Goal: Task Accomplishment & Management: Use online tool/utility

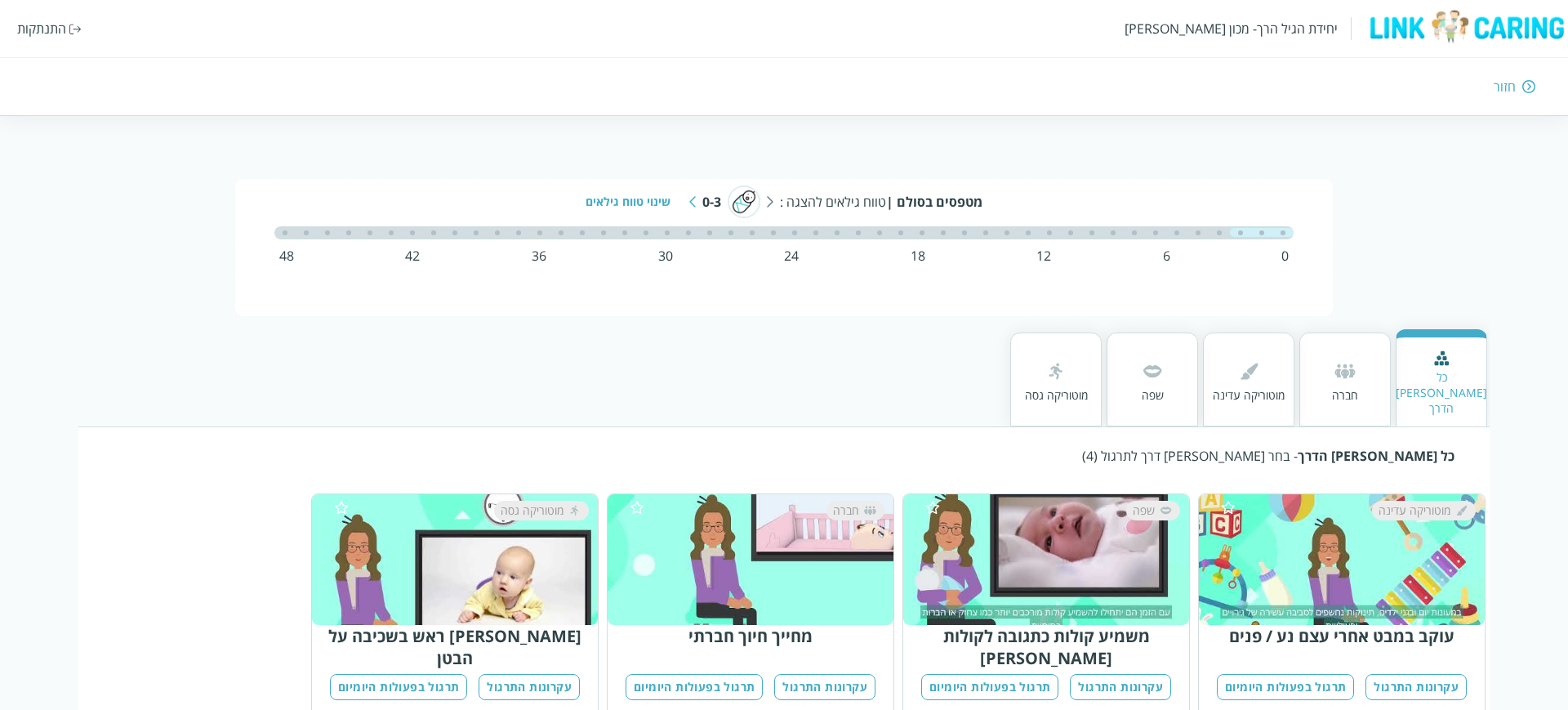
click at [43, 25] on div "התנתקות" at bounding box center [42, 28] width 49 height 18
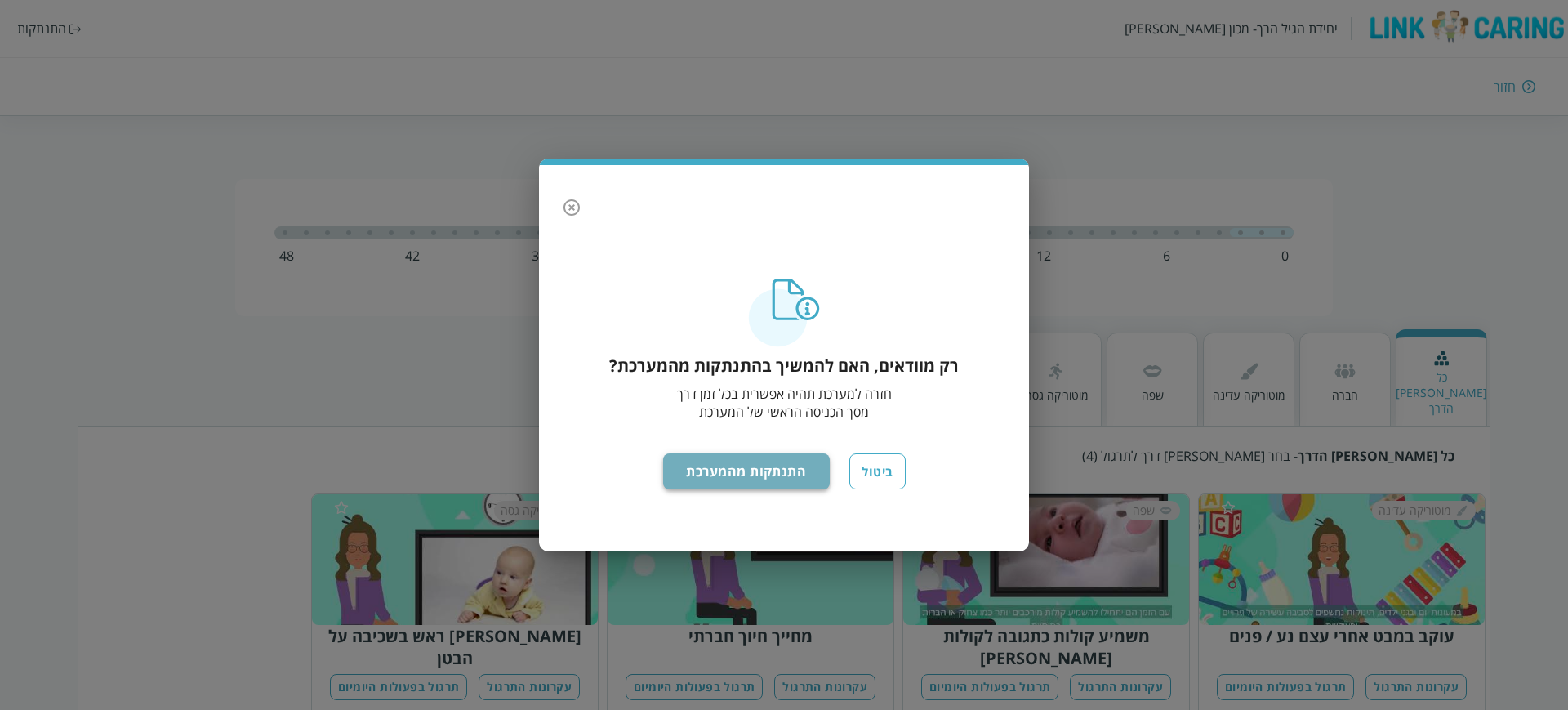
click at [754, 470] on button "התנתקות מהמערכת" at bounding box center [747, 471] width 167 height 36
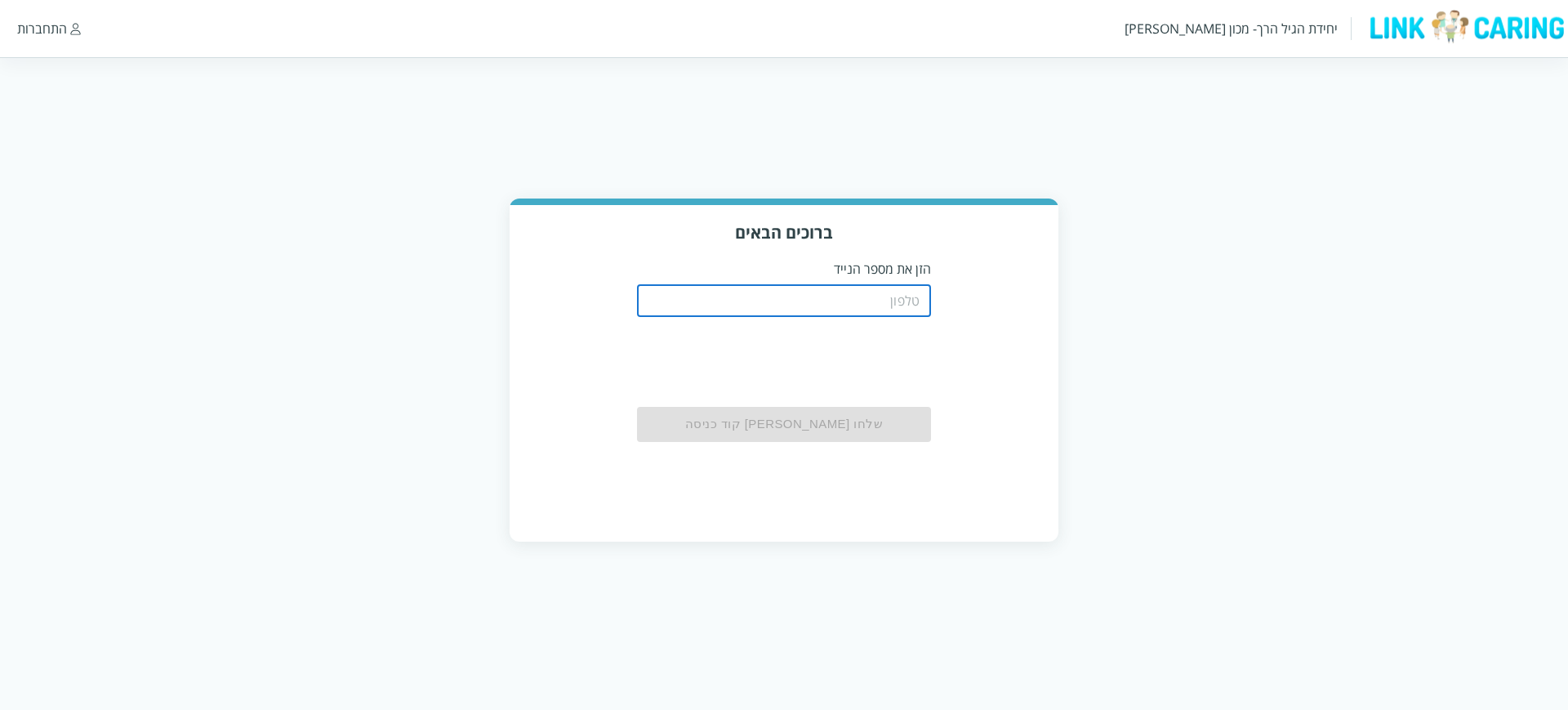
drag, startPoint x: 0, startPoint y: 0, endPoint x: 853, endPoint y: 299, distance: 903.9
click at [853, 299] on input "tel" at bounding box center [784, 300] width 294 height 33
type input "0544499999"
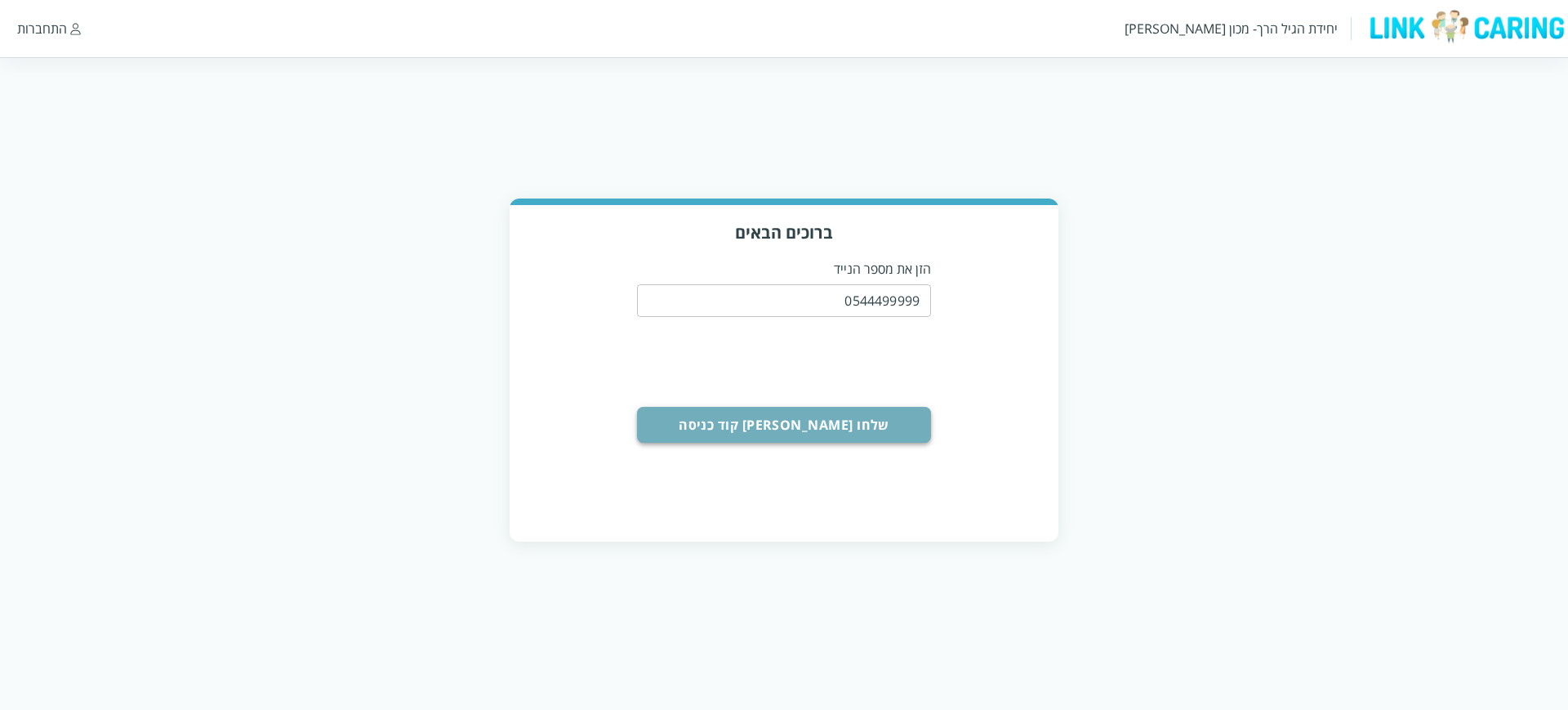
click at [842, 419] on button "שלחו [PERSON_NAME] קוד כניסה" at bounding box center [784, 424] width 294 height 36
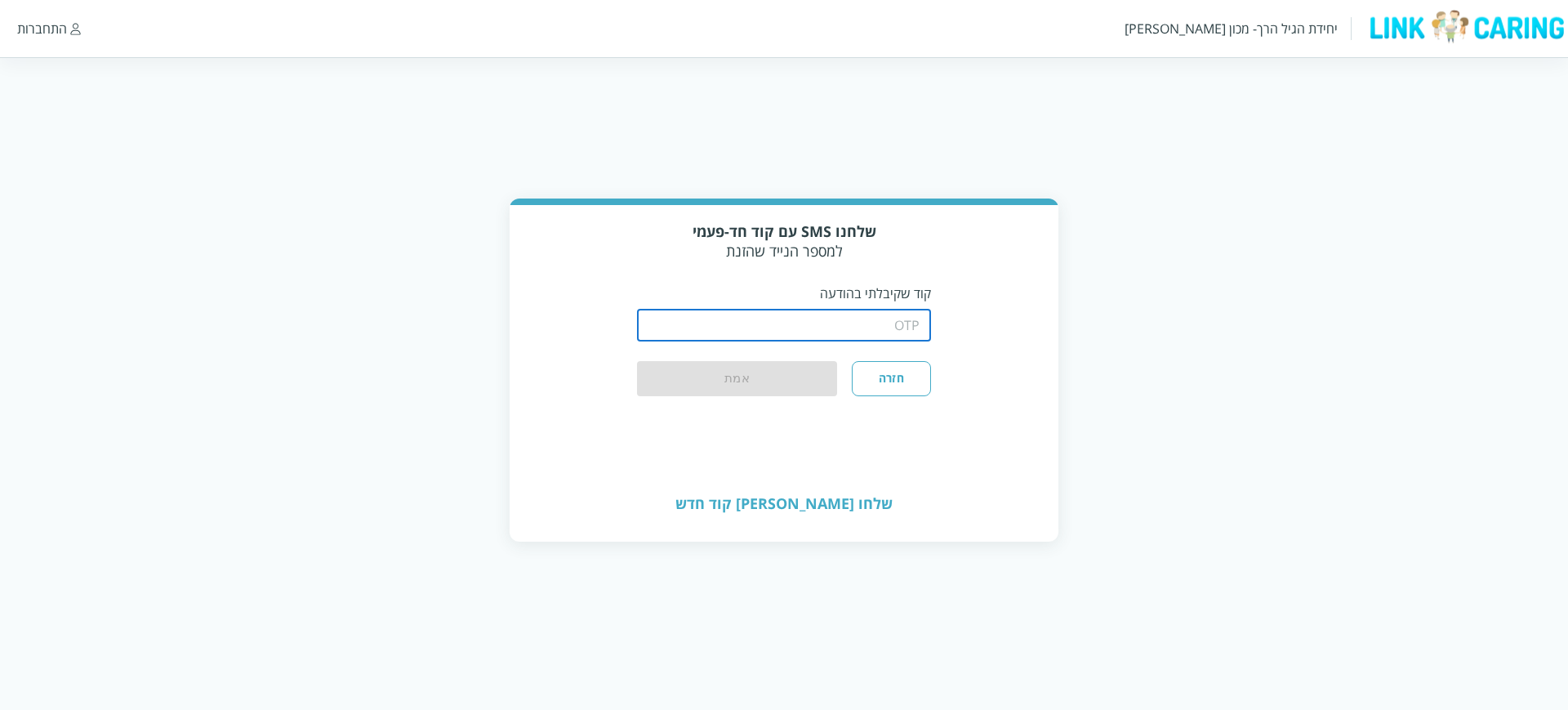
click at [856, 330] on input "string" at bounding box center [784, 325] width 294 height 33
type input "1234"
click at [757, 369] on button "אמת" at bounding box center [737, 379] width 200 height 36
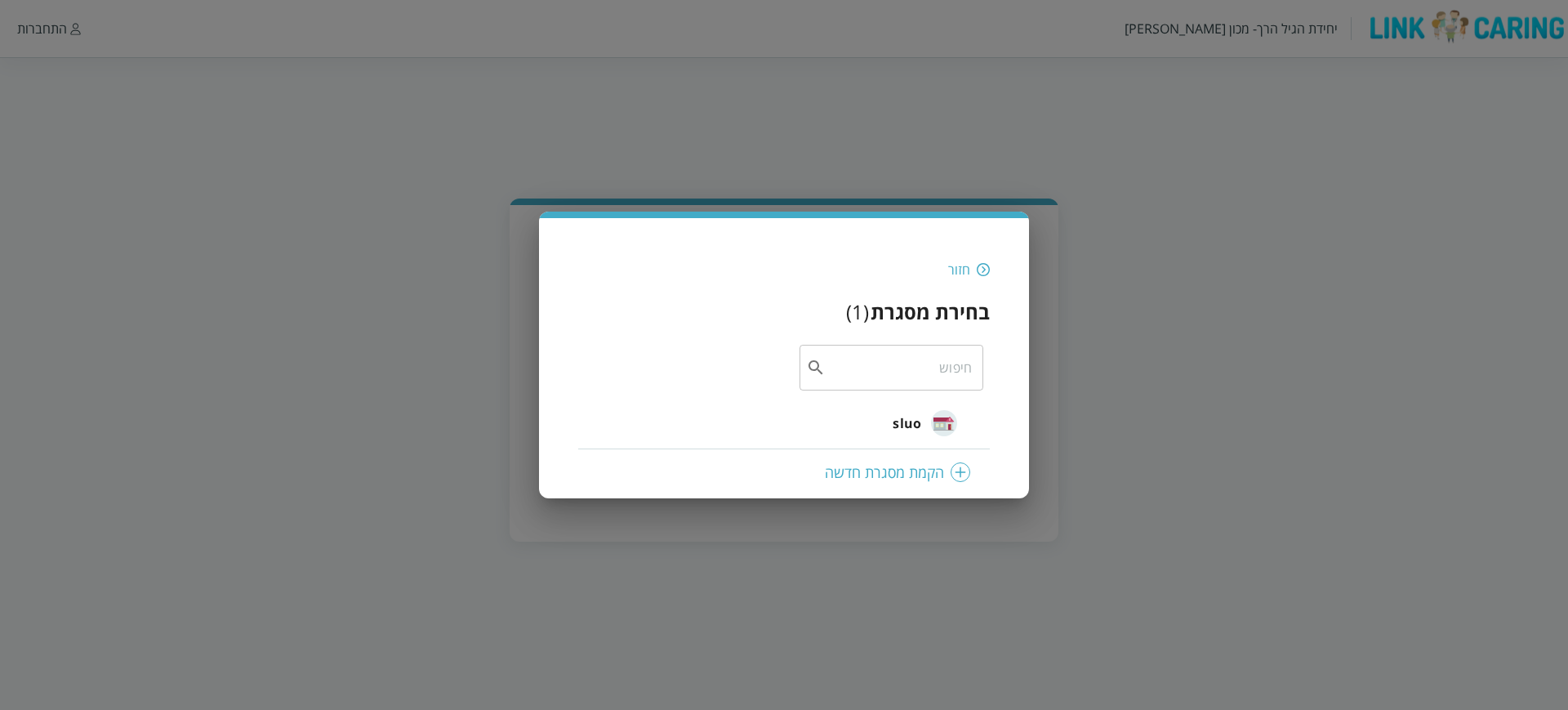
click at [935, 431] on img at bounding box center [944, 423] width 26 height 26
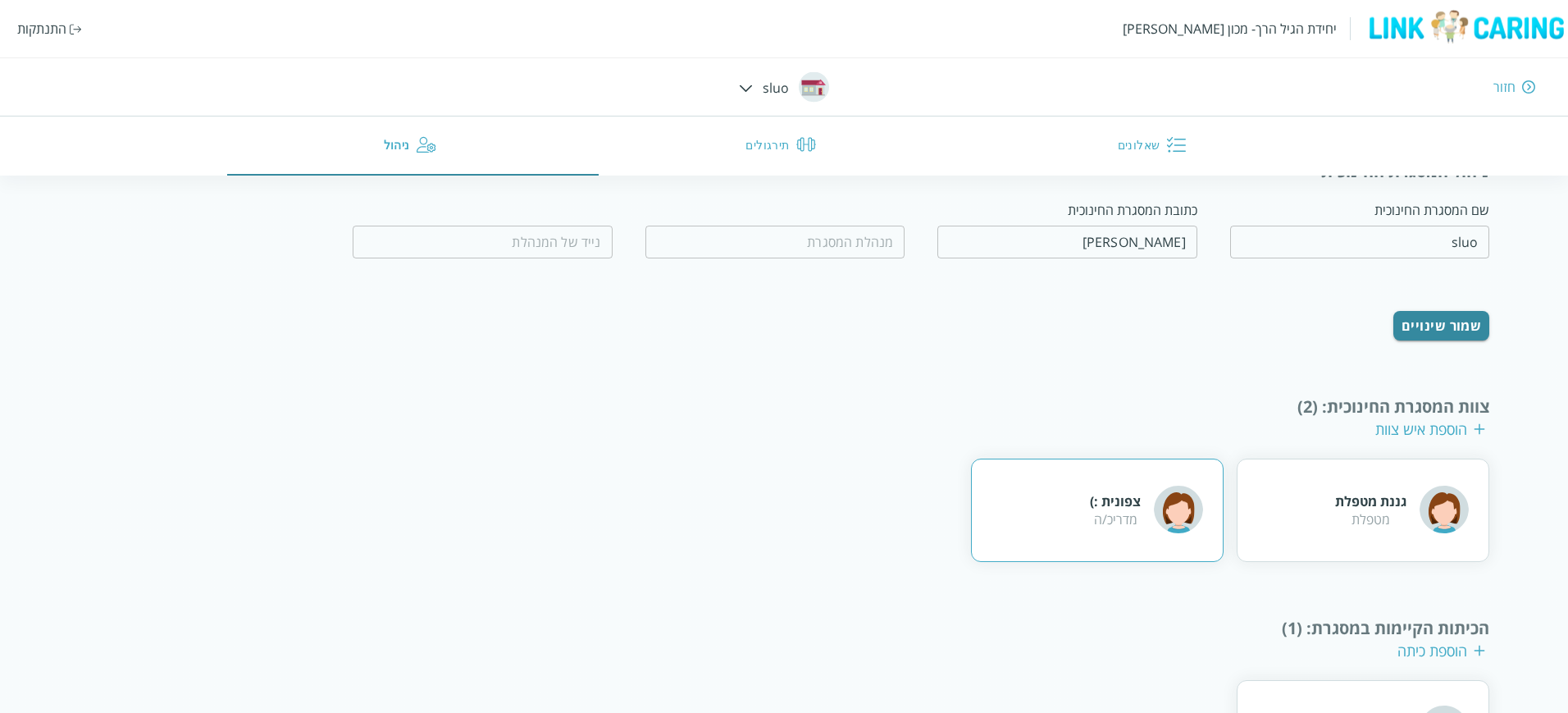
scroll to position [161, 0]
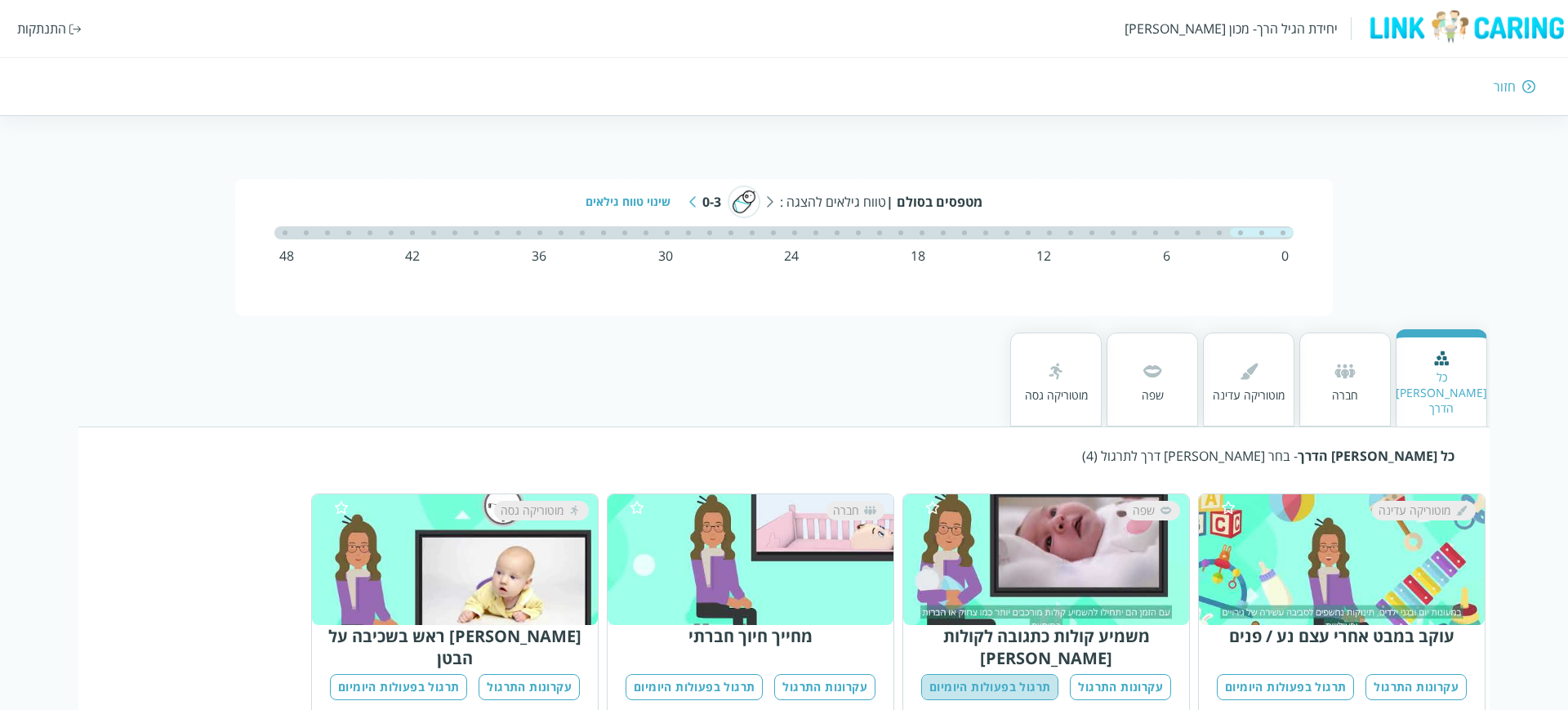
click at [1011, 673] on button "תרגול בפעולות היומיום" at bounding box center [989, 687] width 137 height 27
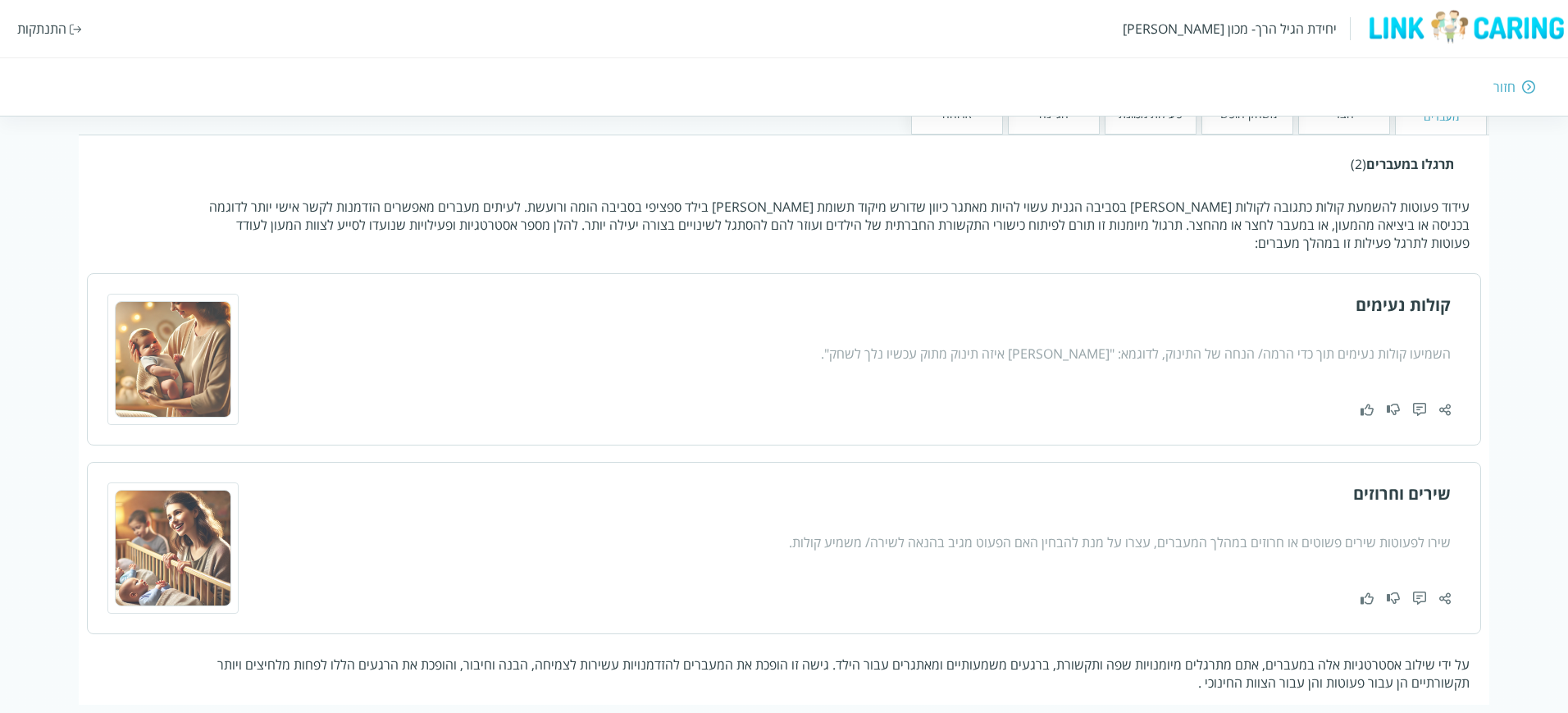
scroll to position [404, 0]
click at [1446, 401] on img at bounding box center [1445, 408] width 12 height 14
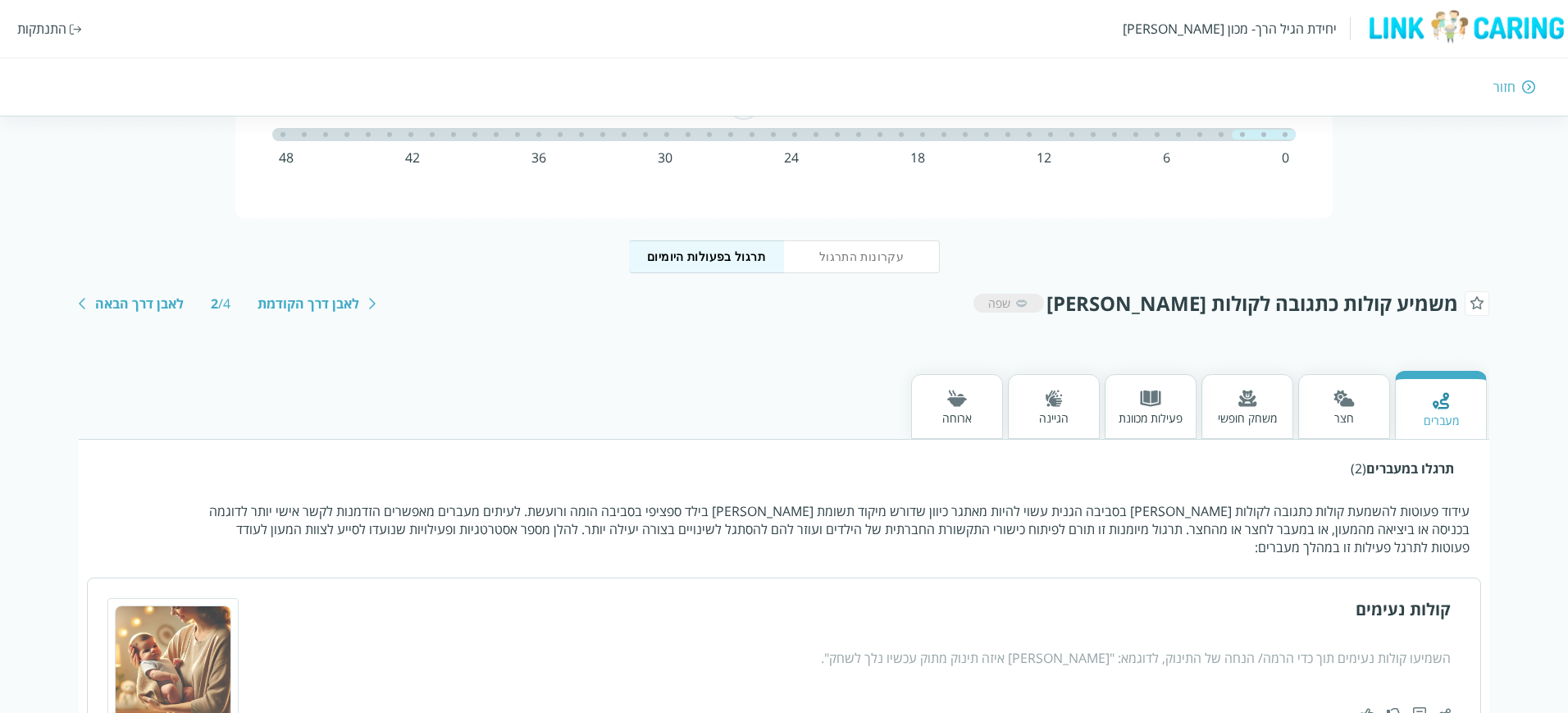
scroll to position [99, 0]
click at [976, 504] on p "עידוד פעוטות להשמעת קולות כתגובה לקולות אדם בסביבה הגנית עשוי להיות מאתגר כיוון…" at bounding box center [835, 528] width 1270 height 54
click at [1338, 410] on div "חצר" at bounding box center [1343, 417] width 21 height 16
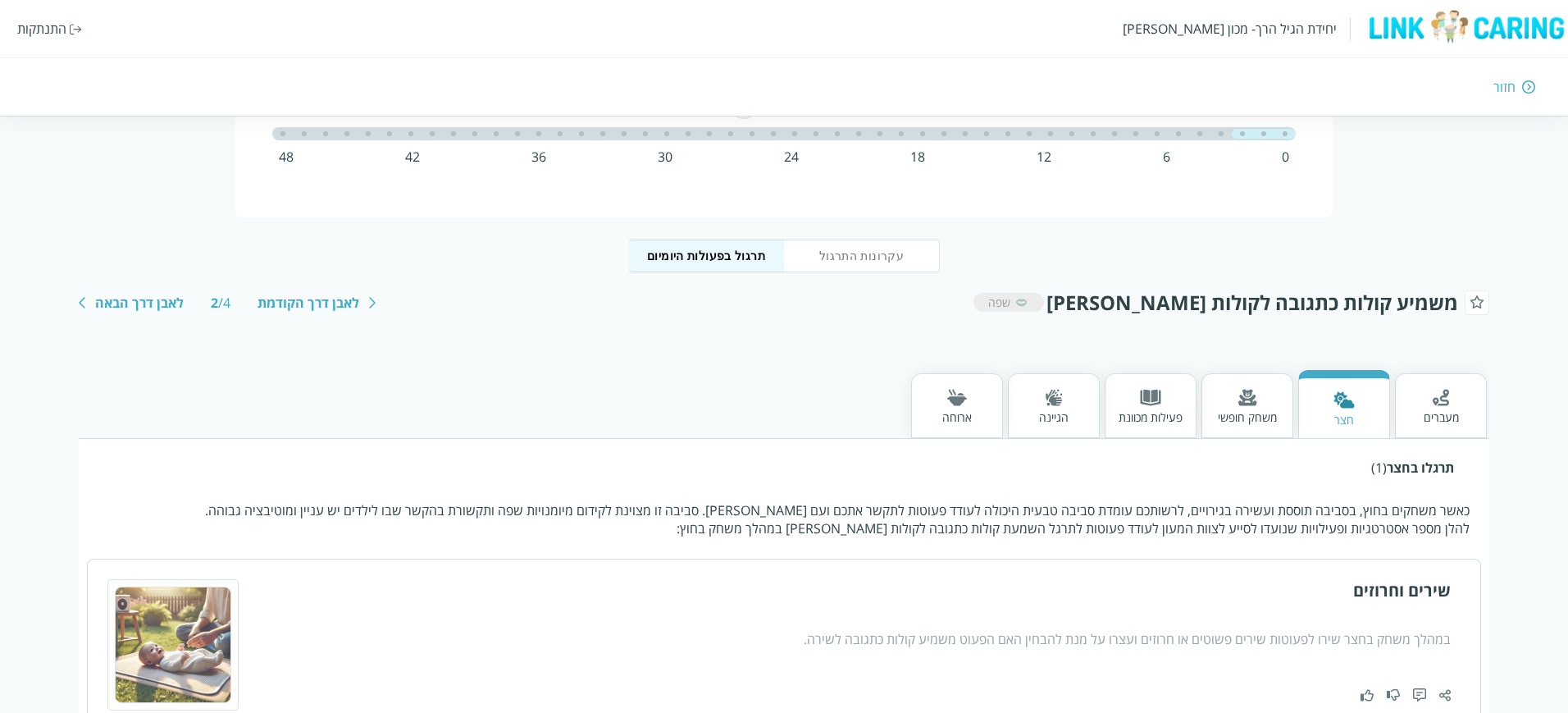
scroll to position [221, 0]
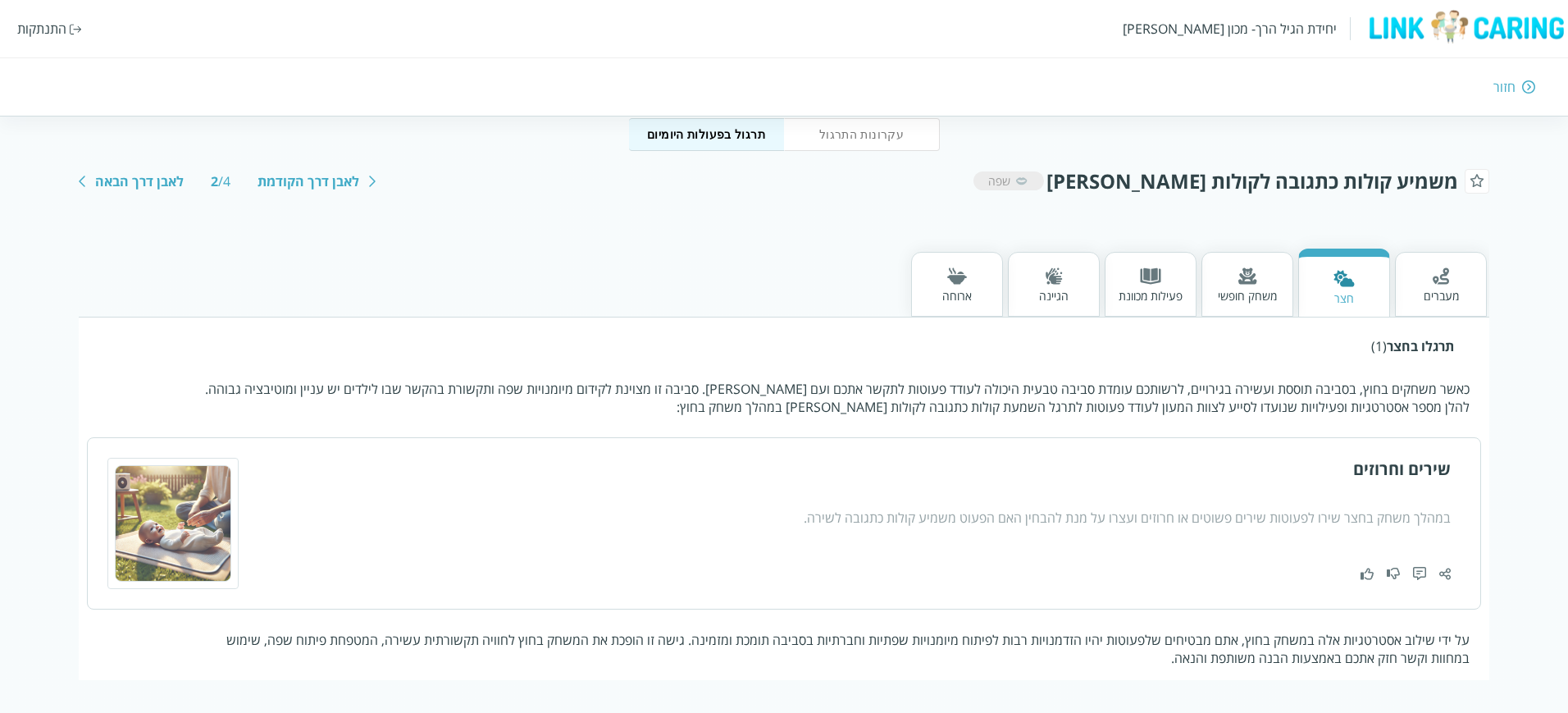
click at [1218, 275] on div at bounding box center [1247, 278] width 59 height 20
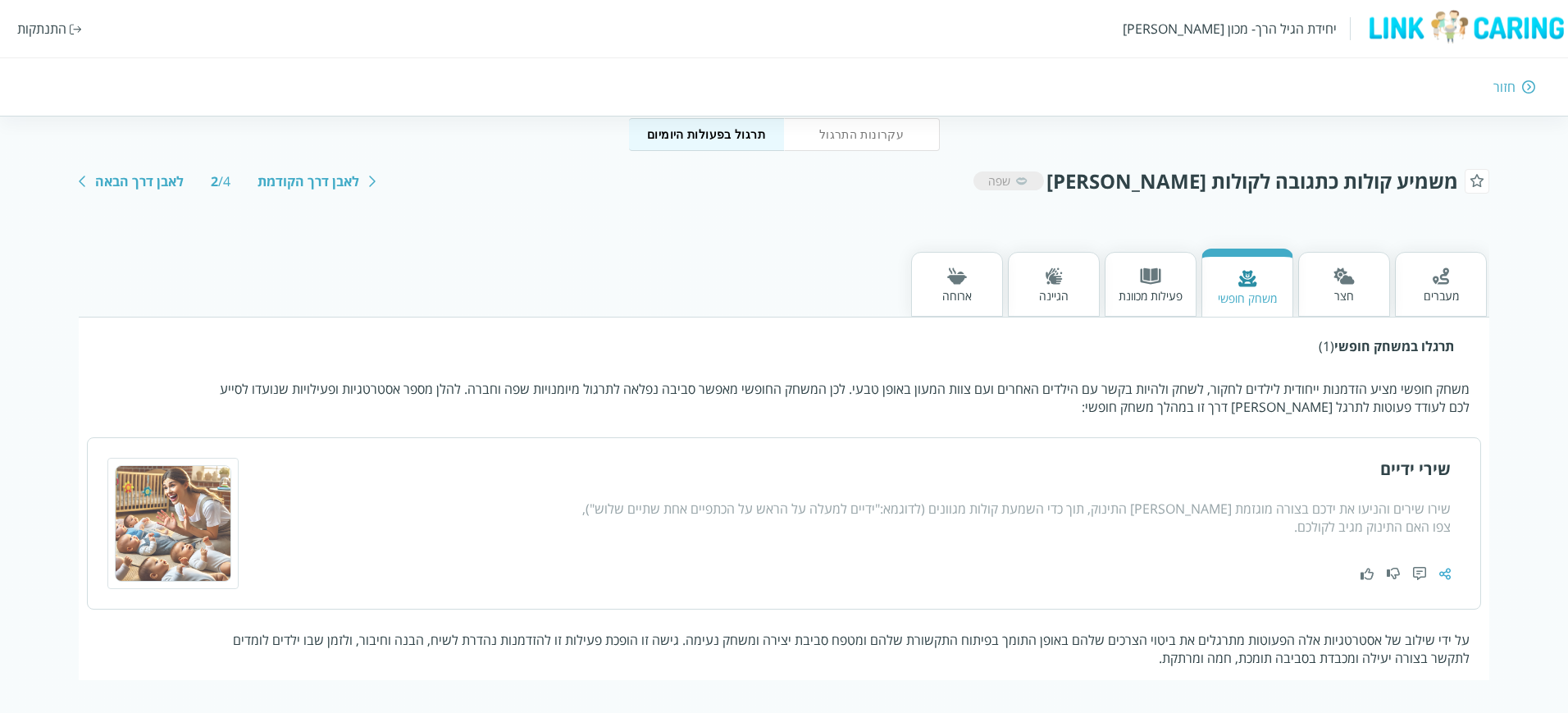
click at [1446, 575] on img at bounding box center [1445, 573] width 12 height 14
click at [1443, 566] on img at bounding box center [1445, 573] width 12 height 14
click at [1445, 570] on img at bounding box center [1445, 573] width 12 height 14
